Goal: Task Accomplishment & Management: Manage account settings

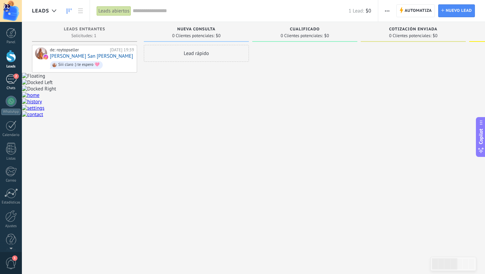
click at [12, 79] on div "2" at bounding box center [11, 79] width 11 height 10
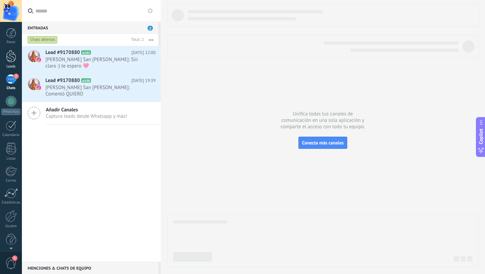
click at [11, 57] on div at bounding box center [11, 56] width 10 height 12
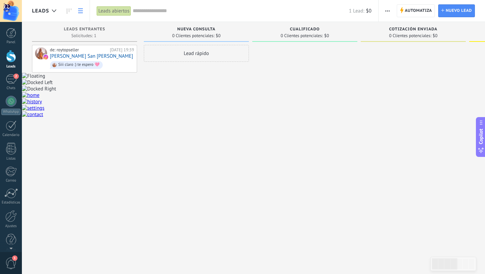
click at [80, 13] on link at bounding box center [80, 10] width 11 height 13
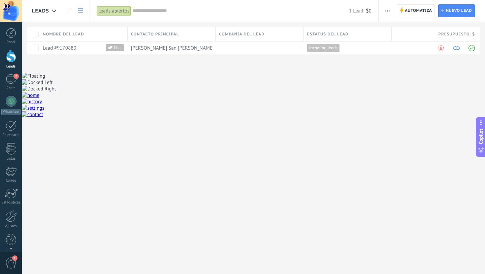
click at [80, 13] on link at bounding box center [80, 10] width 11 height 13
click at [71, 13] on icon at bounding box center [69, 10] width 5 height 5
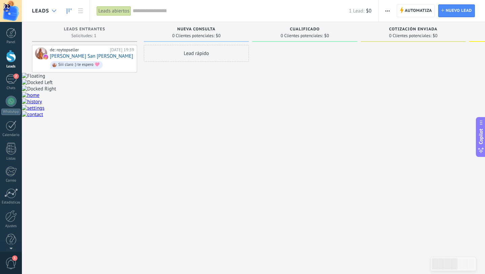
click at [54, 10] on icon at bounding box center [54, 10] width 4 height 3
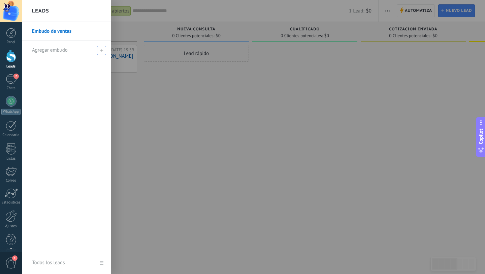
click at [97, 55] on span at bounding box center [101, 50] width 9 height 9
click at [78, 9] on div "Leads" at bounding box center [66, 11] width 89 height 22
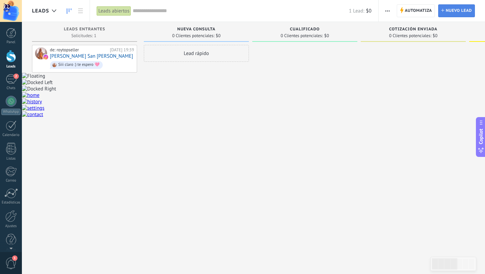
click at [459, 10] on span "Nuevo lead" at bounding box center [459, 11] width 26 height 12
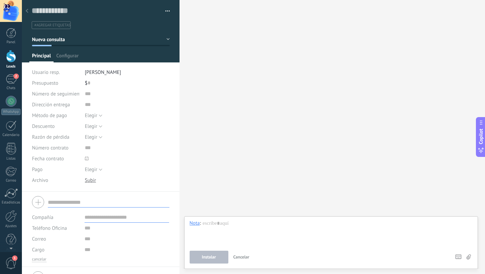
click at [29, 10] on div at bounding box center [26, 11] width 9 height 13
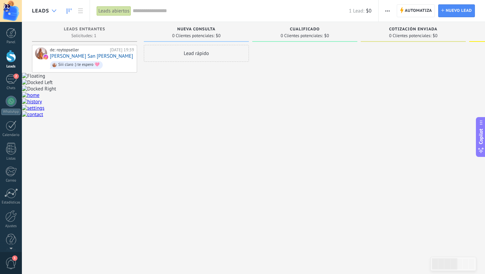
click at [49, 10] on div at bounding box center [54, 10] width 11 height 13
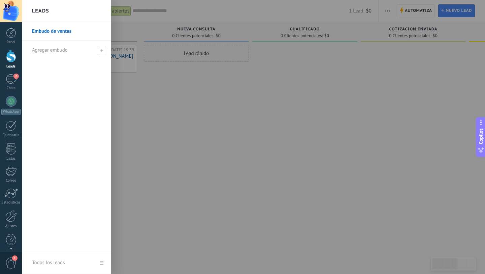
click at [56, 32] on link "Embudo de ventas" at bounding box center [68, 31] width 72 height 19
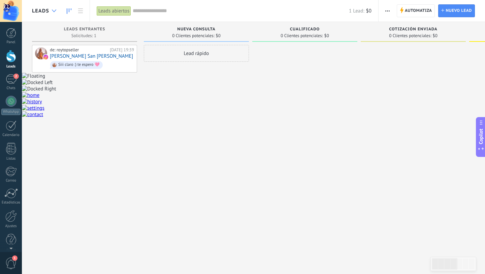
click at [55, 14] on div at bounding box center [54, 10] width 11 height 13
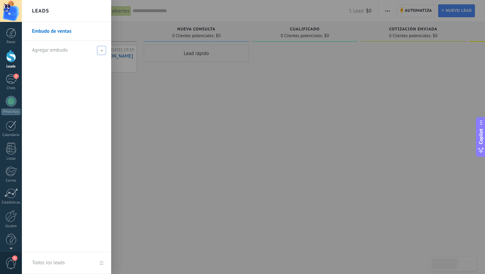
click at [103, 50] on use at bounding box center [101, 50] width 3 height 3
click at [70, 52] on input "text" at bounding box center [63, 50] width 63 height 11
click at [165, 102] on div at bounding box center [264, 137] width 485 height 274
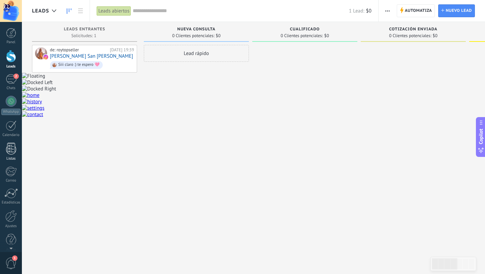
click at [11, 149] on div at bounding box center [11, 149] width 10 height 12
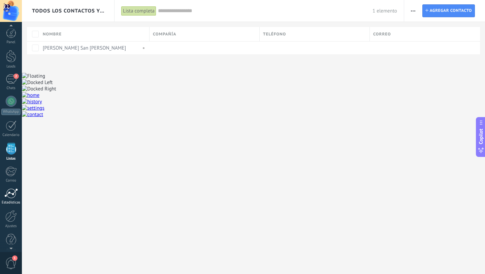
scroll to position [7, 0]
click at [12, 57] on link "Leads" at bounding box center [11, 52] width 22 height 19
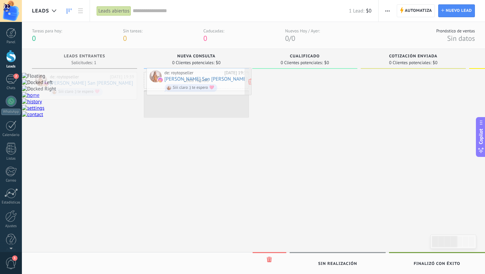
drag, startPoint x: 110, startPoint y: 83, endPoint x: 224, endPoint y: 79, distance: 114.6
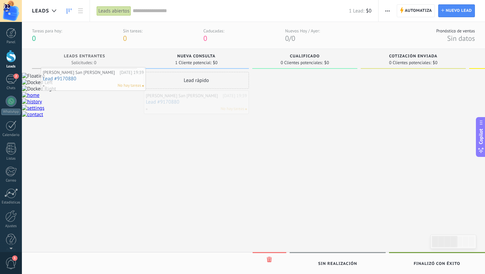
drag, startPoint x: 214, startPoint y: 102, endPoint x: 111, endPoint y: 79, distance: 105.7
drag, startPoint x: 204, startPoint y: 100, endPoint x: 81, endPoint y: 76, distance: 125.6
drag, startPoint x: 196, startPoint y: 100, endPoint x: 76, endPoint y: 78, distance: 121.4
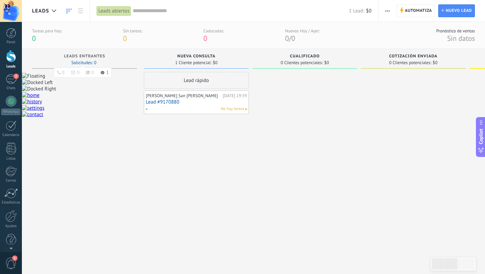
click at [86, 65] on span "Solicitudes: 0 0 0 0 1" at bounding box center [83, 63] width 25 height 4
click at [96, 56] on span "Leads Entrantes" at bounding box center [84, 56] width 41 height 5
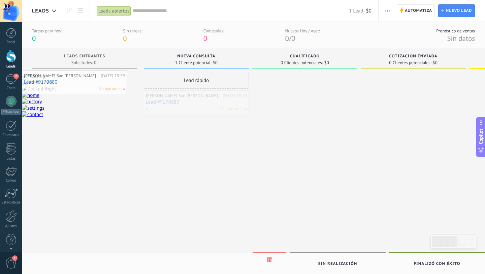
drag, startPoint x: 203, startPoint y: 104, endPoint x: 82, endPoint y: 84, distance: 122.7
drag, startPoint x: 195, startPoint y: 98, endPoint x: 82, endPoint y: 85, distance: 114.3
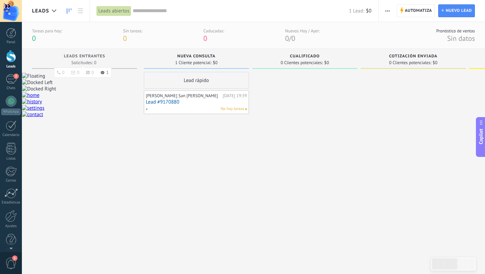
click at [117, 59] on div "Leads Entrantes" at bounding box center [84, 57] width 98 height 6
click at [119, 70] on div "Leads Entrantes Solicitudes: 0 0 0 0 1" at bounding box center [84, 60] width 105 height 23
click at [120, 67] on div "Leads Entrantes Solicitudes: 0 0 0 0 1" at bounding box center [84, 59] width 105 height 20
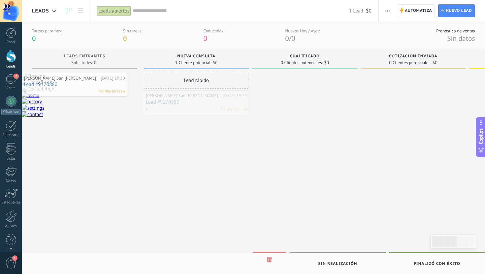
drag, startPoint x: 203, startPoint y: 103, endPoint x: 77, endPoint y: 86, distance: 127.0
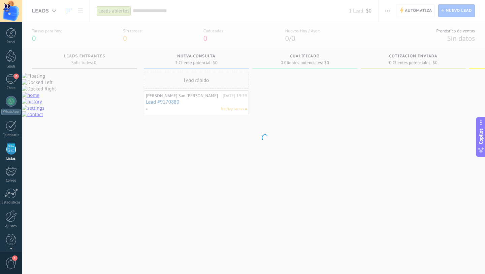
scroll to position [7, 0]
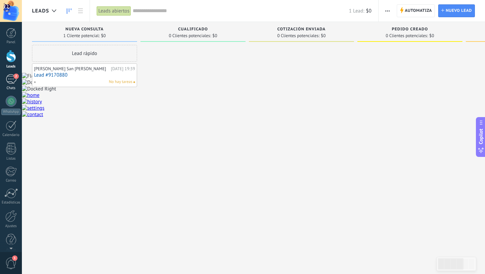
click at [13, 86] on link "2 Chats" at bounding box center [11, 82] width 22 height 16
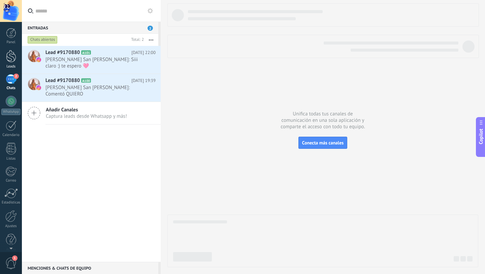
click at [11, 59] on div at bounding box center [11, 56] width 10 height 12
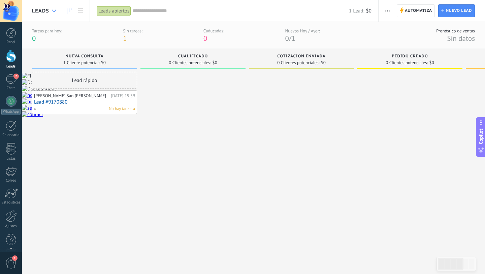
click at [55, 12] on icon at bounding box center [54, 10] width 4 height 3
